Goal: Information Seeking & Learning: Learn about a topic

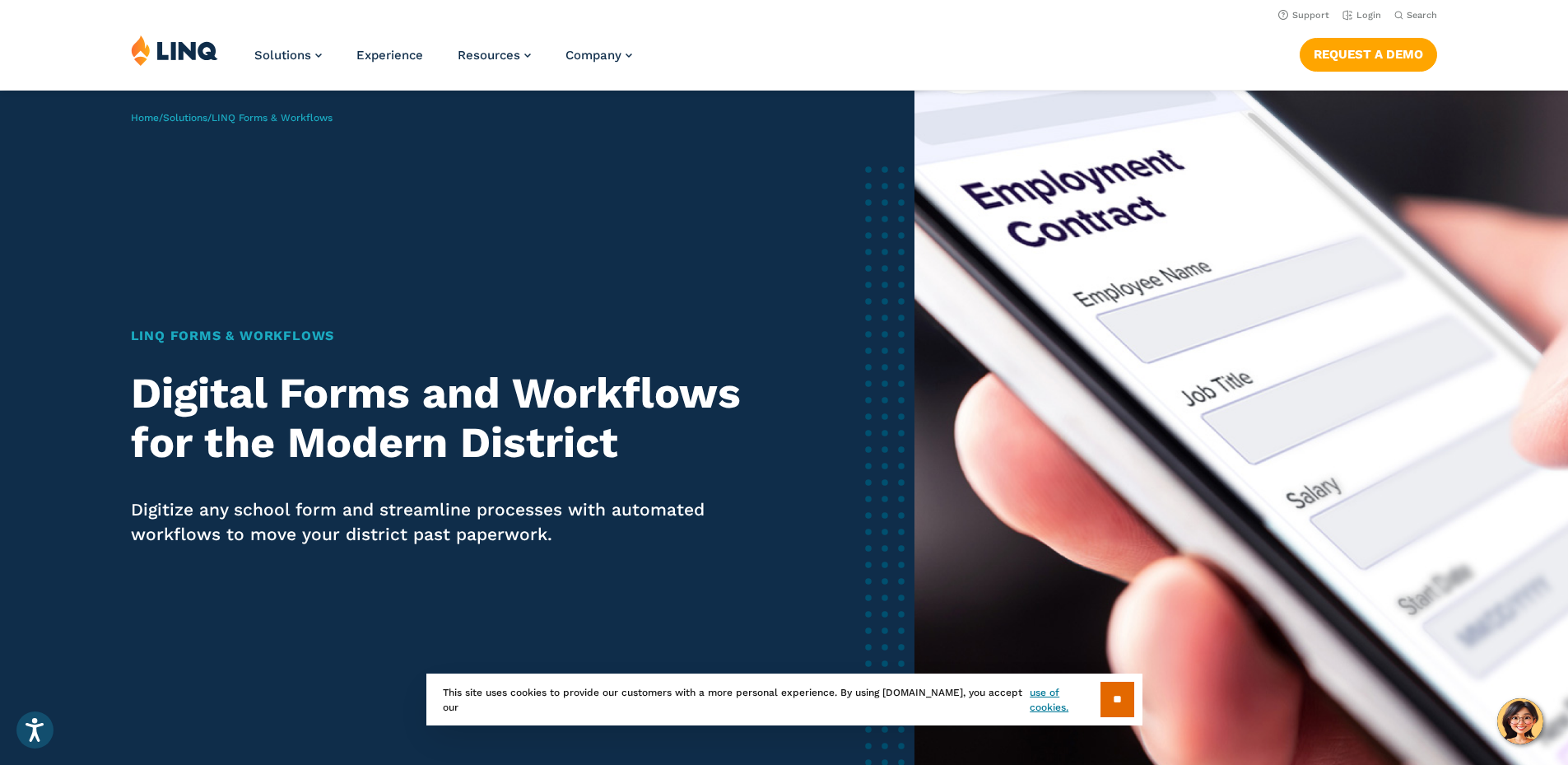
click at [1109, 695] on input "**" at bounding box center [1117, 700] width 34 height 35
click at [1112, 695] on input "**" at bounding box center [1117, 700] width 34 height 35
